Goal: Task Accomplishment & Management: Complete application form

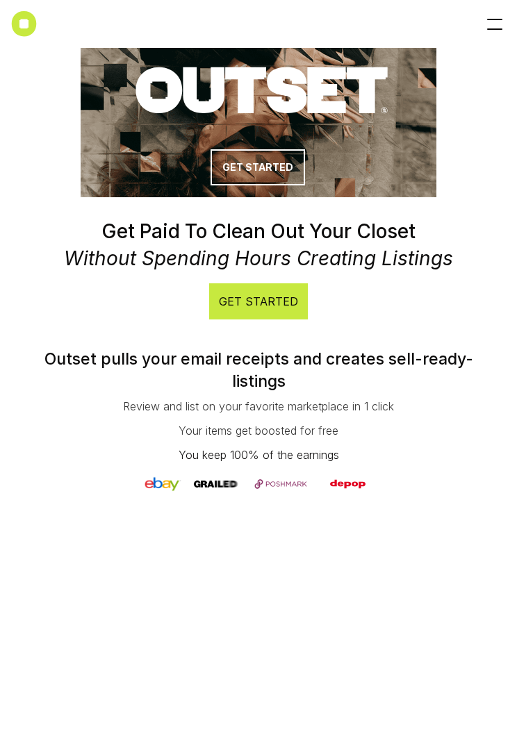
click at [274, 305] on p "GET STARTED" at bounding box center [258, 301] width 79 height 15
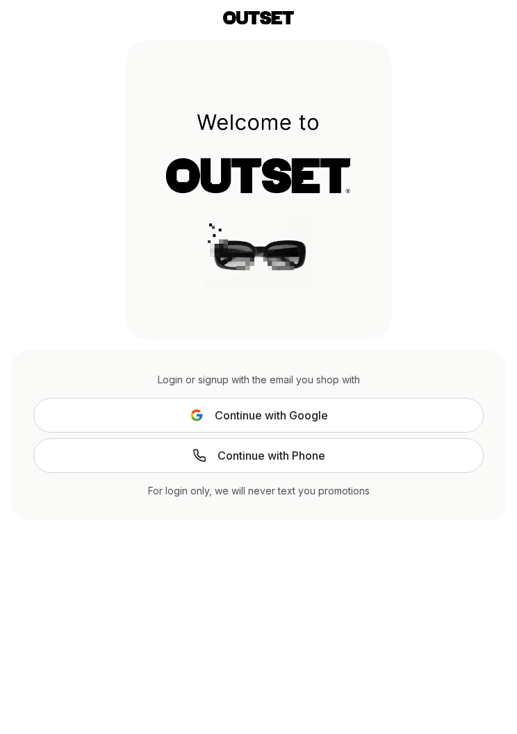
click at [338, 414] on button "Continue with Google" at bounding box center [258, 415] width 450 height 35
click at [315, 381] on div "Login or signup with the email you shop with" at bounding box center [258, 380] width 450 height 14
click at [303, 496] on div "For login only, we will never text you promotions" at bounding box center [258, 491] width 450 height 14
click at [371, 459] on link "Continue with Phone" at bounding box center [258, 455] width 450 height 35
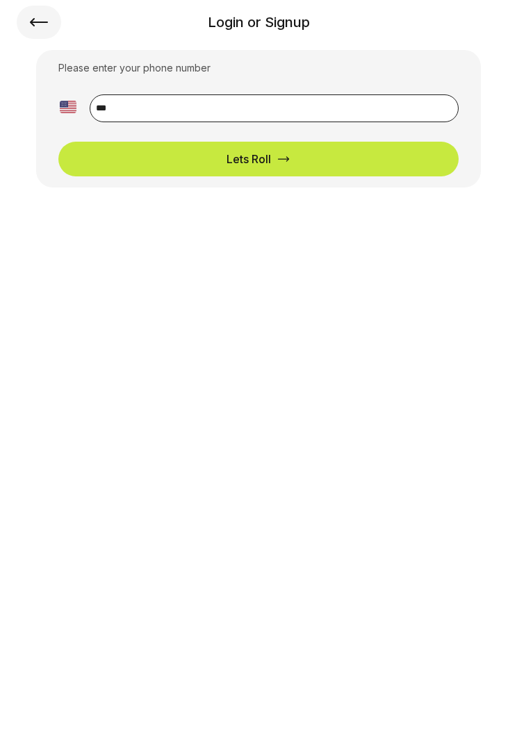
click at [330, 113] on input "**" at bounding box center [274, 108] width 369 height 28
type input "**********"
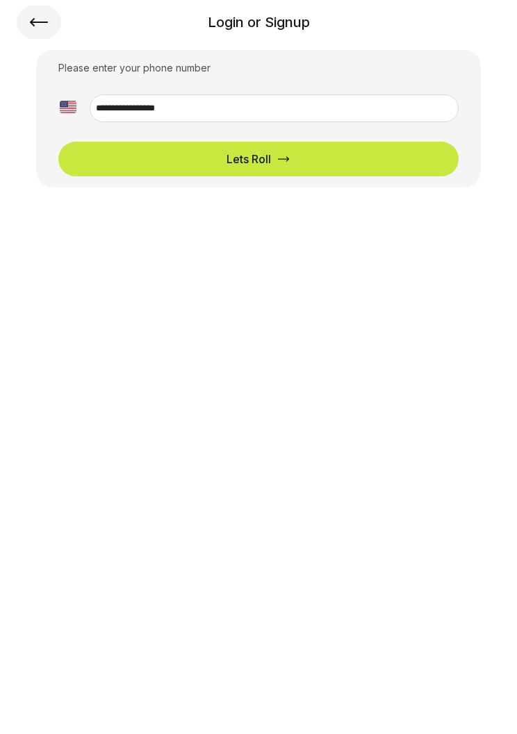
click at [375, 158] on button "Lets Roll" at bounding box center [258, 159] width 400 height 35
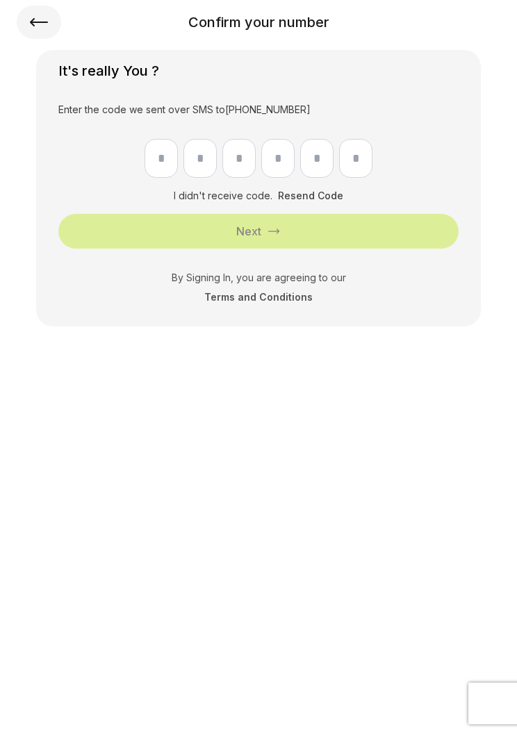
click at [319, 199] on button "Resend Code" at bounding box center [310, 196] width 65 height 14
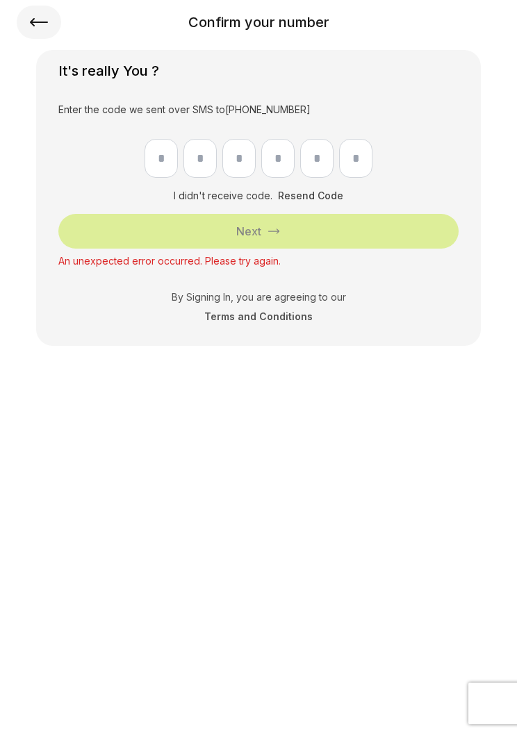
click at [33, 21] on icon at bounding box center [39, 22] width 22 height 33
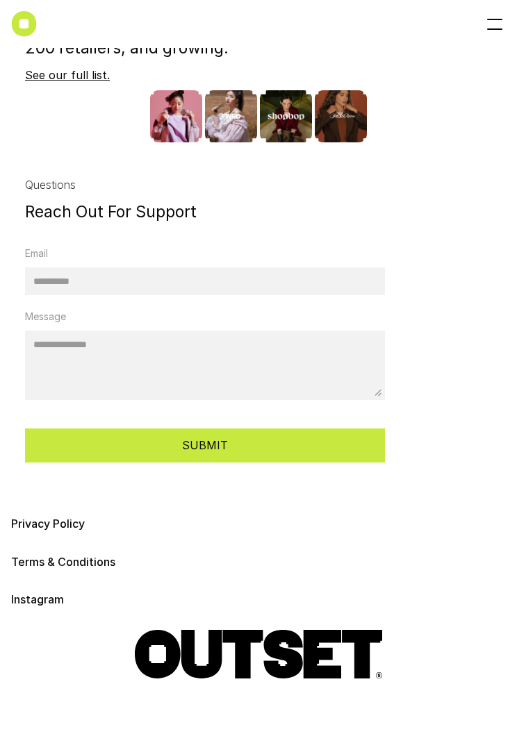
scroll to position [3785, 0]
